Goal: Task Accomplishment & Management: Complete application form

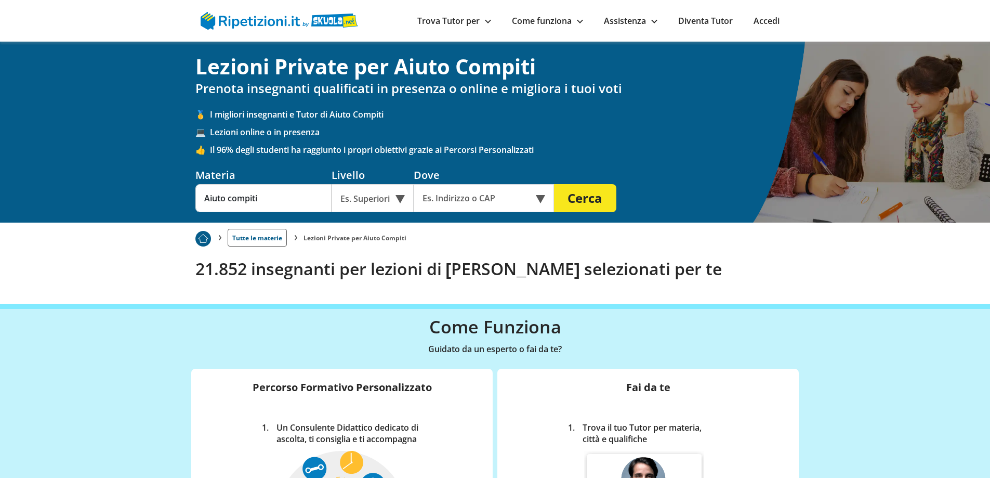
click at [401, 199] on div "Es. Superiori" at bounding box center [373, 198] width 82 height 28
click at [382, 239] on div "Medie" at bounding box center [373, 243] width 72 height 21
click at [434, 192] on input "text" at bounding box center [477, 198] width 126 height 28
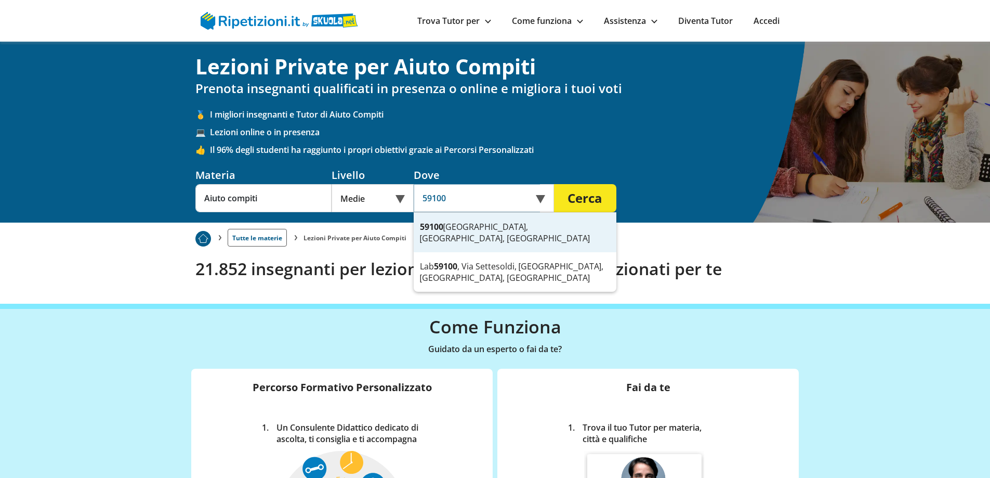
type input "59100"
click at [575, 197] on button "Cerca" at bounding box center [585, 198] width 62 height 28
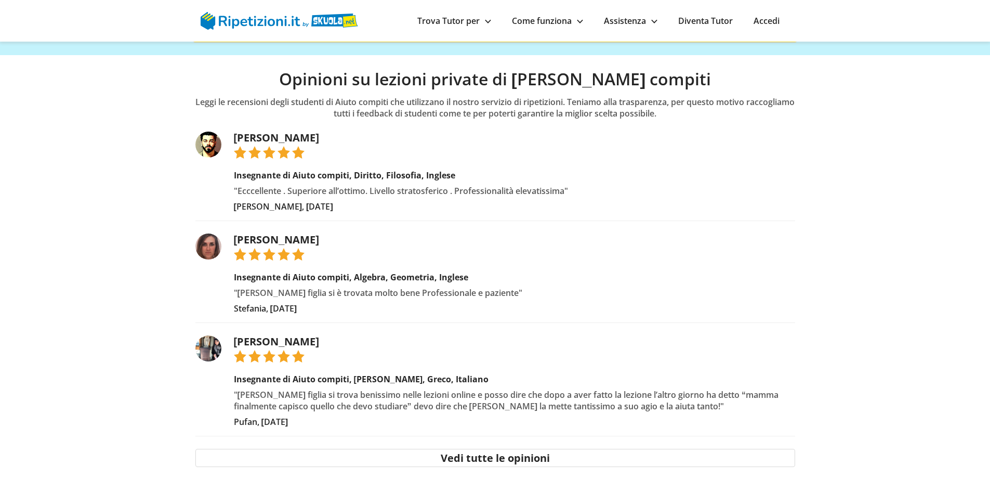
scroll to position [987, 0]
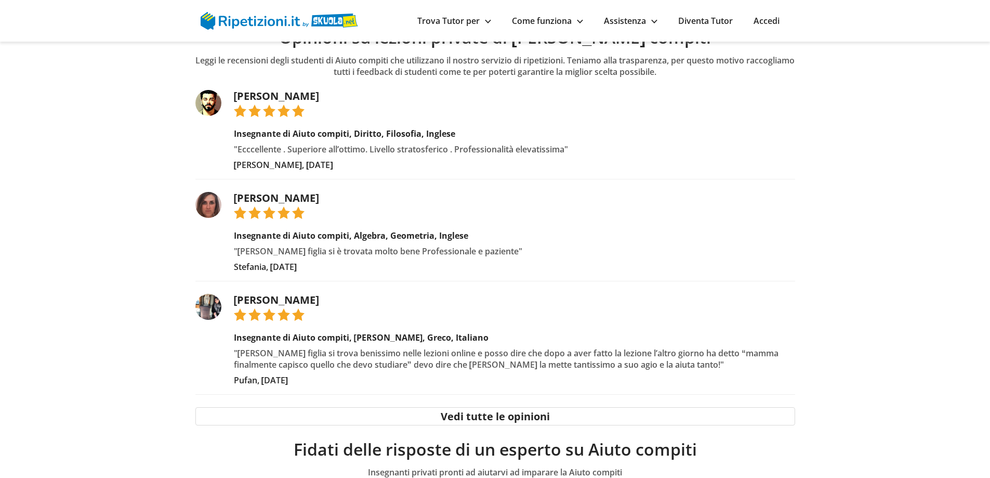
click at [237, 199] on link "Erika R." at bounding box center [276, 198] width 85 height 14
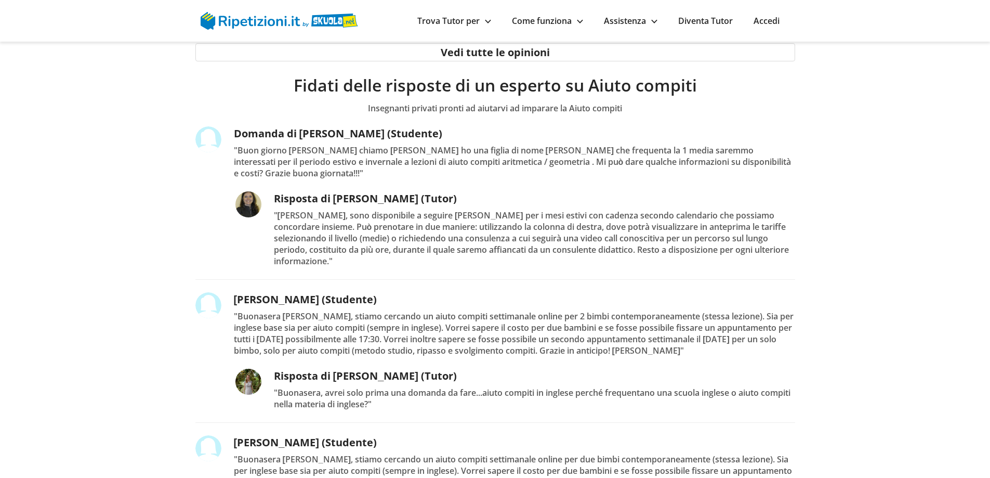
scroll to position [1039, 0]
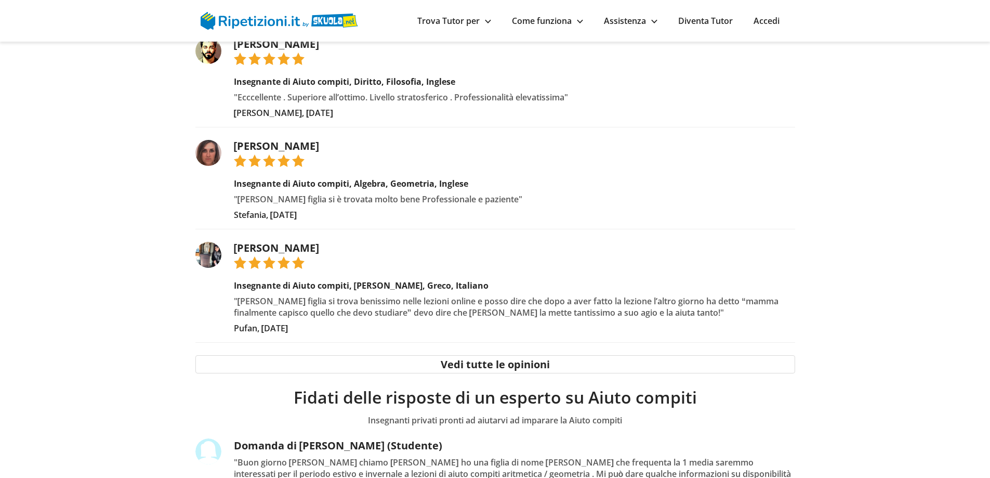
click at [485, 24] on link "Trova Tutor per" at bounding box center [454, 20] width 74 height 11
click at [423, 58] on link "Città" at bounding box center [460, 61] width 90 height 15
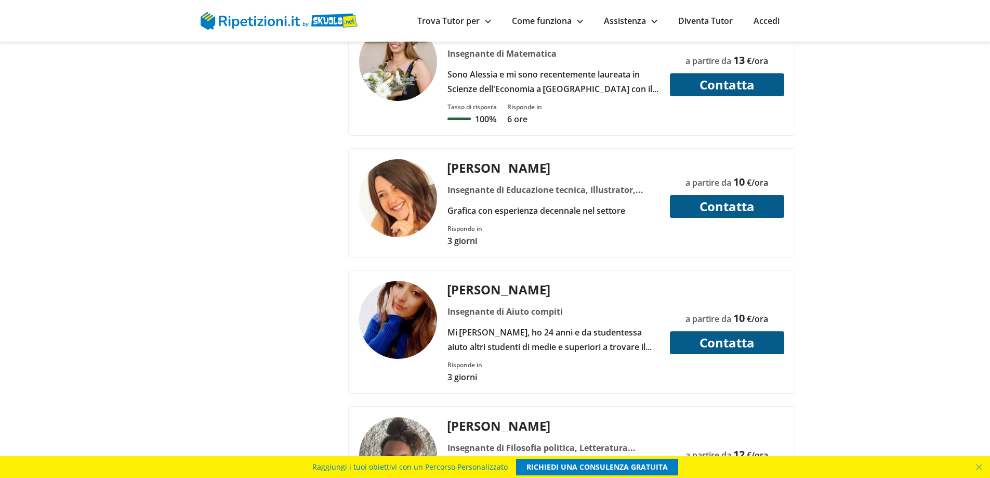
scroll to position [2339, 0]
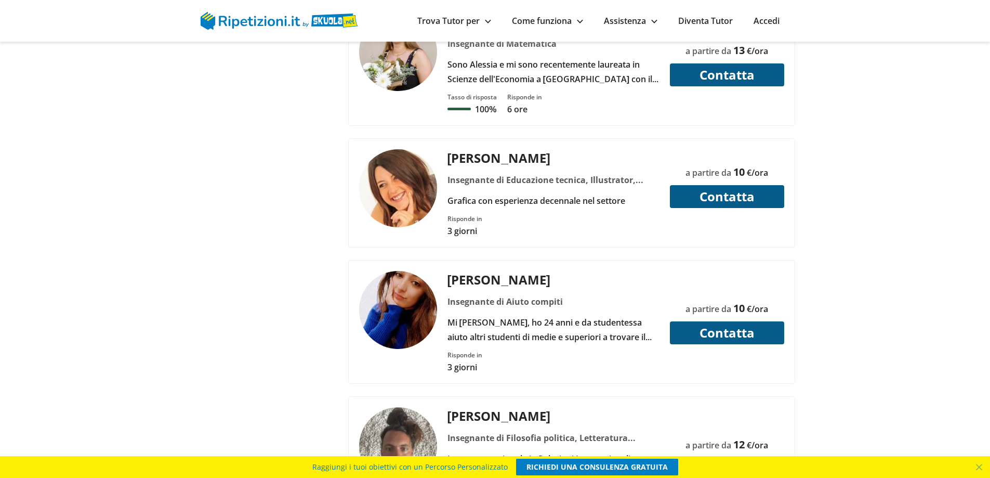
click at [560, 315] on div "Mi [PERSON_NAME], ho 24 anni e da studentessa aiuto altri studenti di medie e s…" at bounding box center [553, 329] width 220 height 29
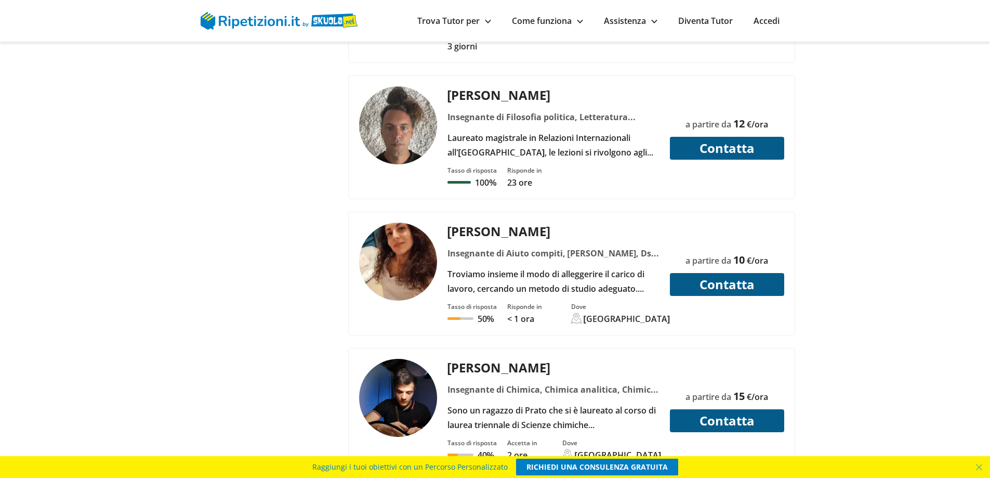
scroll to position [2858, 0]
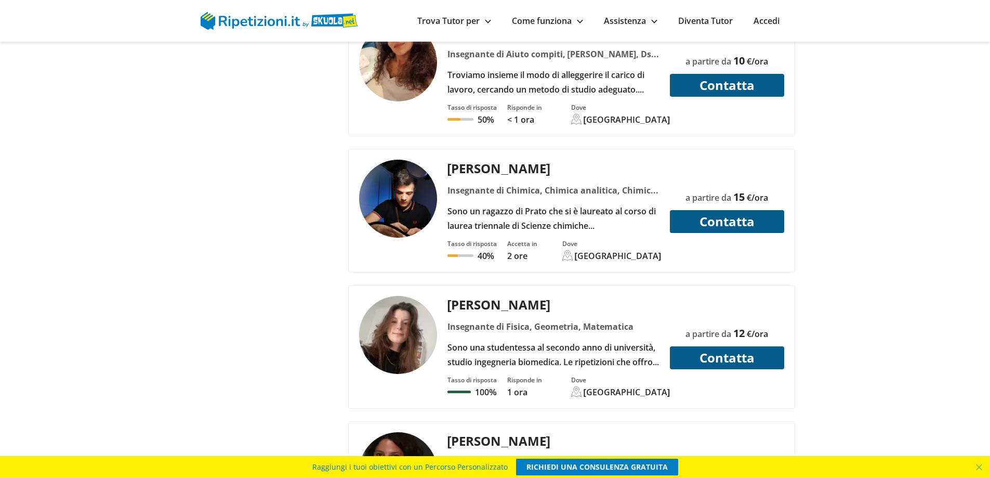
click at [471, 296] on div "[PERSON_NAME]" at bounding box center [553, 304] width 220 height 17
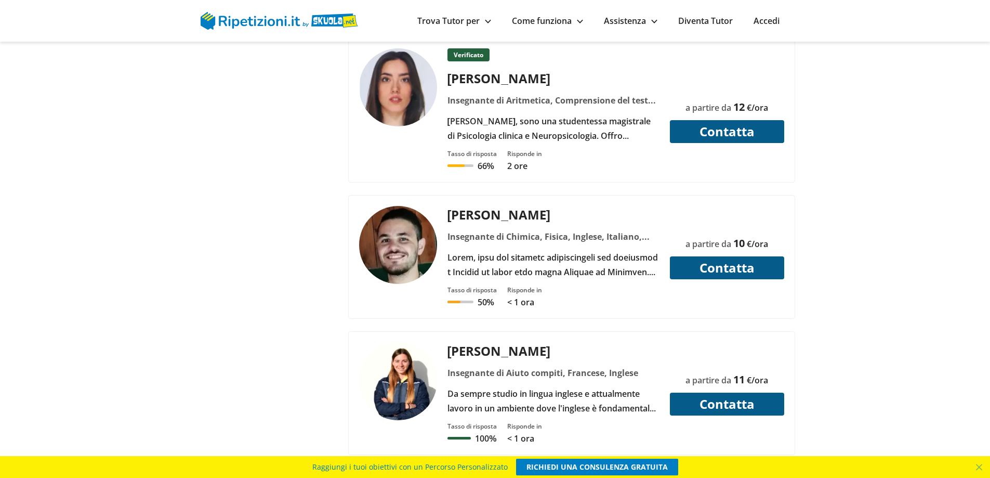
scroll to position [3794, 0]
